Goal: Task Accomplishment & Management: Complete application form

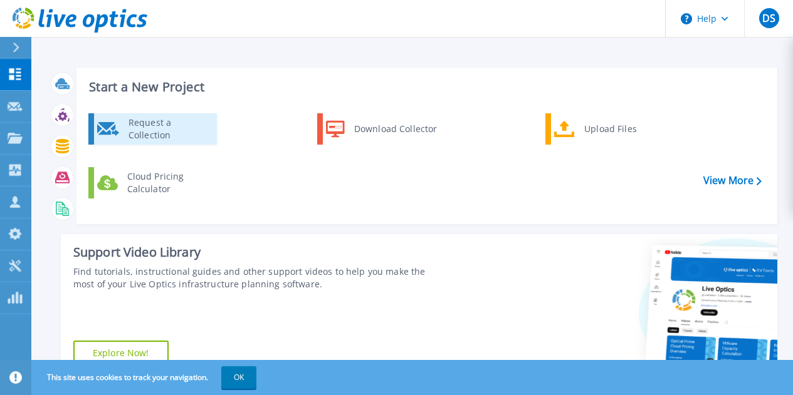
click at [157, 125] on div "Request a Collection" at bounding box center [168, 129] width 92 height 25
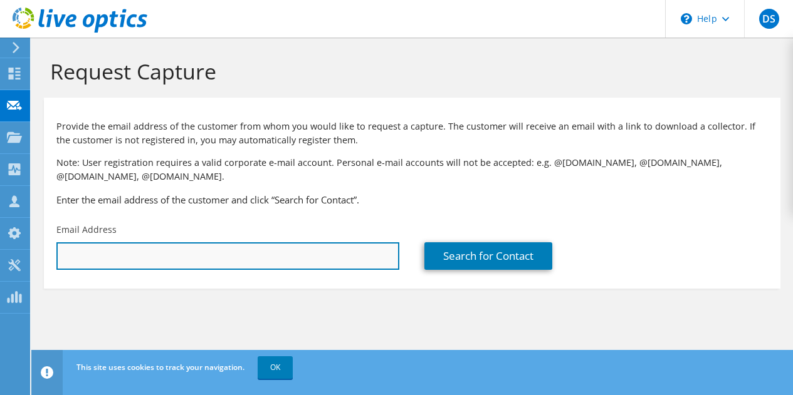
click at [159, 264] on input "text" at bounding box center [227, 257] width 343 height 28
paste input ""rblanchette@swenergy.com" <rblanchette@swenergy.com>"
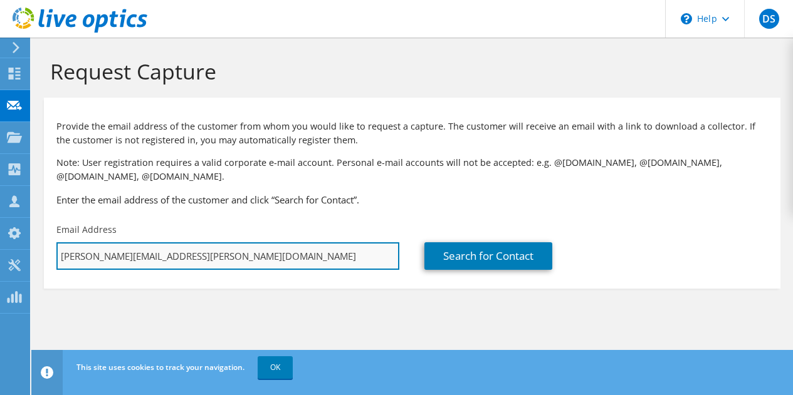
click at [305, 268] on input "[PERSON_NAME][EMAIL_ADDRESS][PERSON_NAME][DOMAIN_NAME]" at bounding box center [227, 257] width 343 height 28
click at [304, 267] on input "[PERSON_NAME][EMAIL_ADDRESS][PERSON_NAME][DOMAIN_NAME]" at bounding box center [227, 257] width 343 height 28
click at [304, 266] on input "[PERSON_NAME][EMAIL_ADDRESS][PERSON_NAME][DOMAIN_NAME]" at bounding box center [227, 257] width 343 height 28
click at [303, 266] on input "[PERSON_NAME][EMAIL_ADDRESS][PERSON_NAME][DOMAIN_NAME]" at bounding box center [227, 257] width 343 height 28
type input "d"
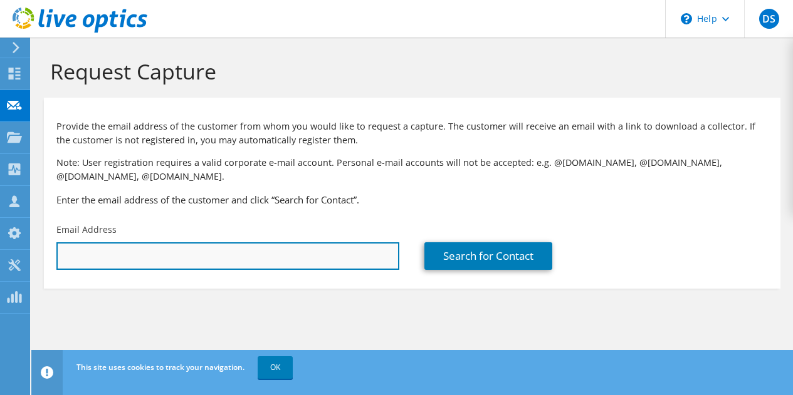
paste input ""rblanchette@swenergy.com" <rblanchette@swenergy.com>"
drag, startPoint x: 187, startPoint y: 259, endPoint x: 415, endPoint y: 257, distance: 228.1
click at [414, 258] on div "Provide the email address of the customer from whom you would like to request a…" at bounding box center [412, 190] width 736 height 172
click at [65, 256] on input ""rblanchette@swenergy.com" at bounding box center [227, 257] width 343 height 28
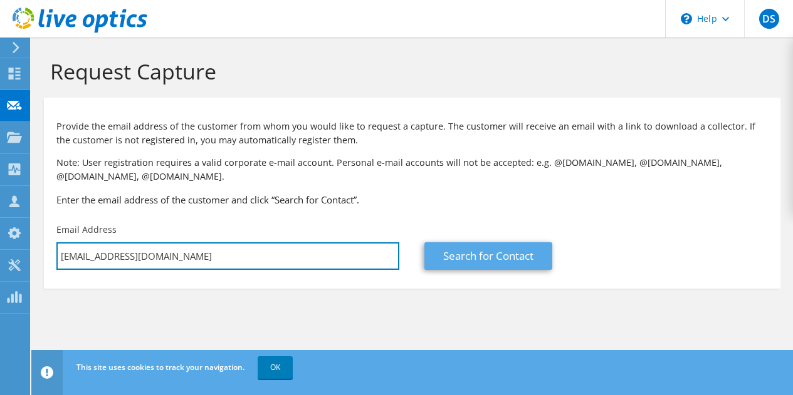
type input "rblanchette@swenergy.com"
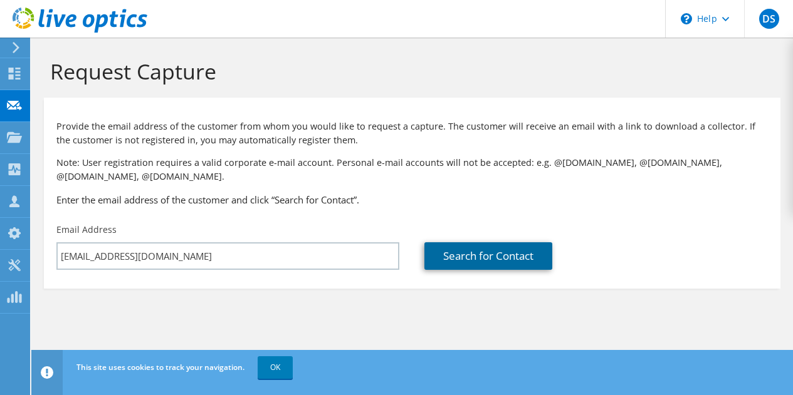
click at [511, 254] on link "Search for Contact" at bounding box center [488, 257] width 128 height 28
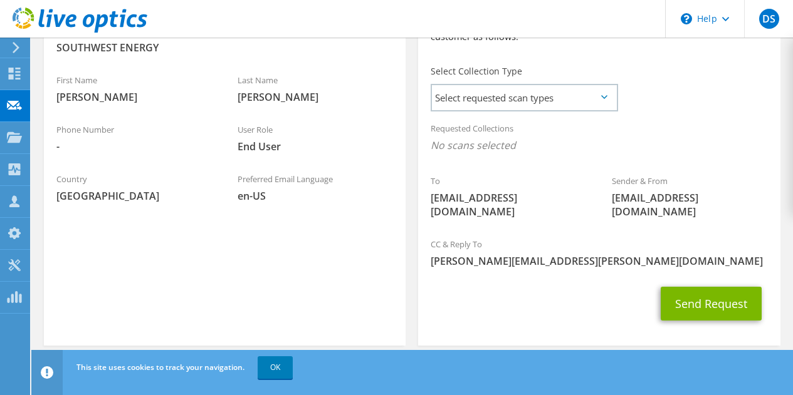
scroll to position [270, 0]
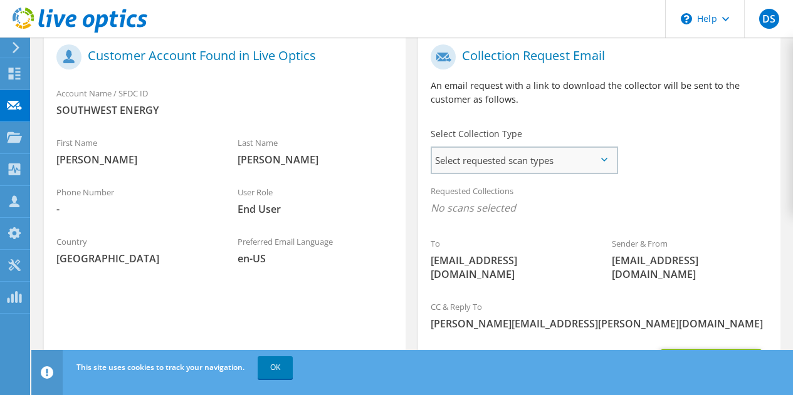
click at [563, 171] on span "Select requested scan types" at bounding box center [524, 160] width 184 height 25
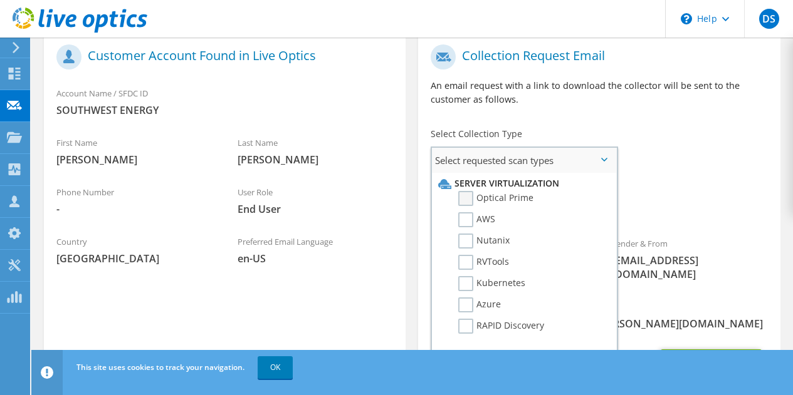
click at [470, 197] on label "Optical Prime" at bounding box center [495, 198] width 75 height 15
click at [0, 0] on input "Optical Prime" at bounding box center [0, 0] width 0 height 0
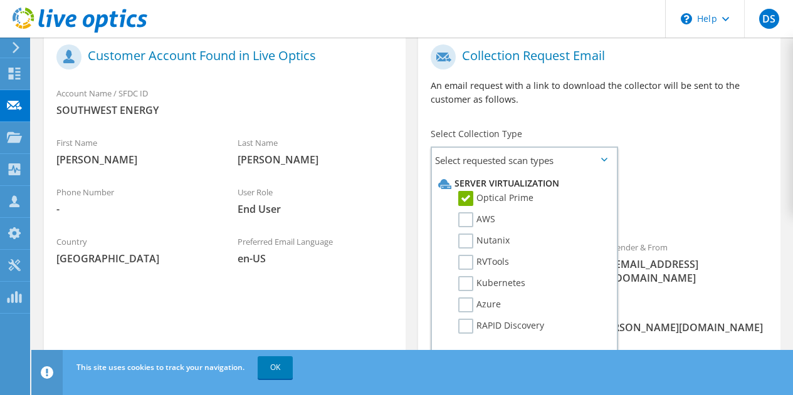
click at [681, 179] on div "Requested Collections No scans selected Optical Prime" at bounding box center [599, 203] width 362 height 50
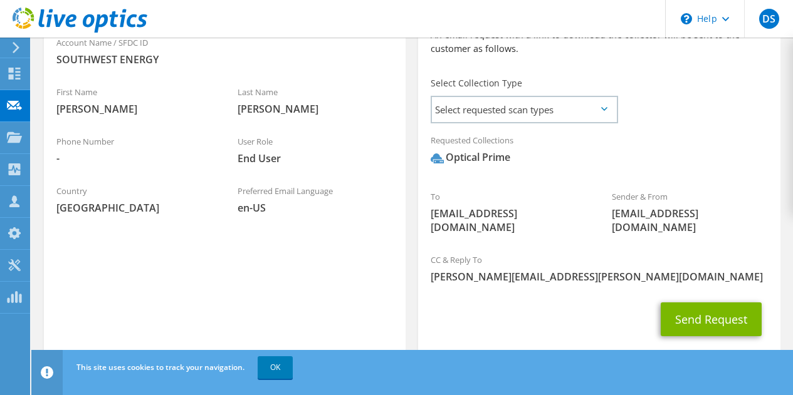
scroll to position [336, 0]
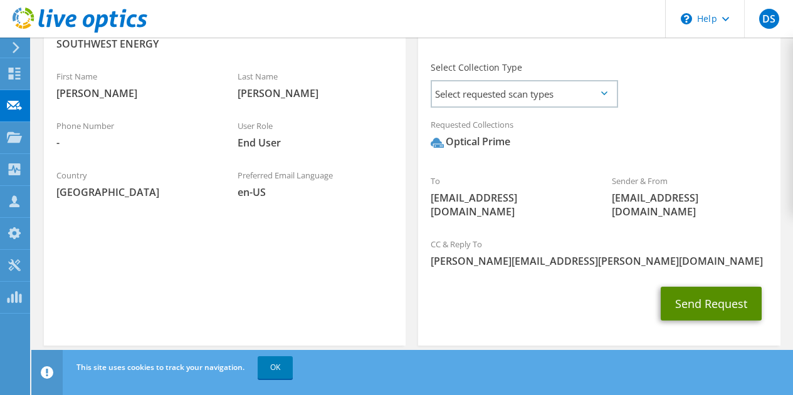
click at [689, 295] on button "Send Request" at bounding box center [711, 304] width 101 height 34
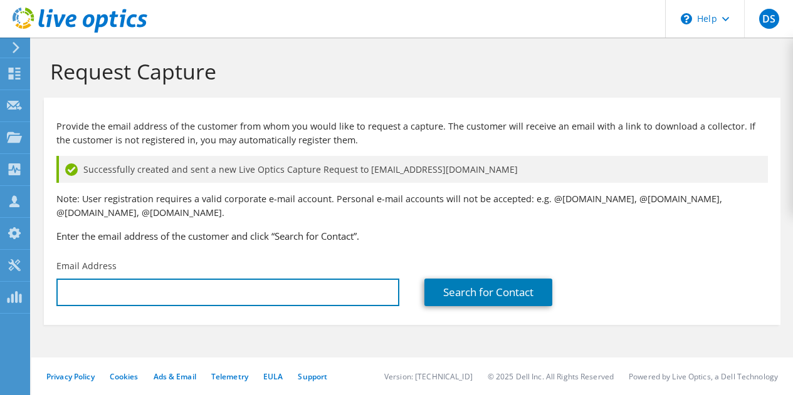
type input "[PERSON_NAME][EMAIL_ADDRESS][PERSON_NAME][DOMAIN_NAME]"
